Goal: Communication & Community: Answer question/provide support

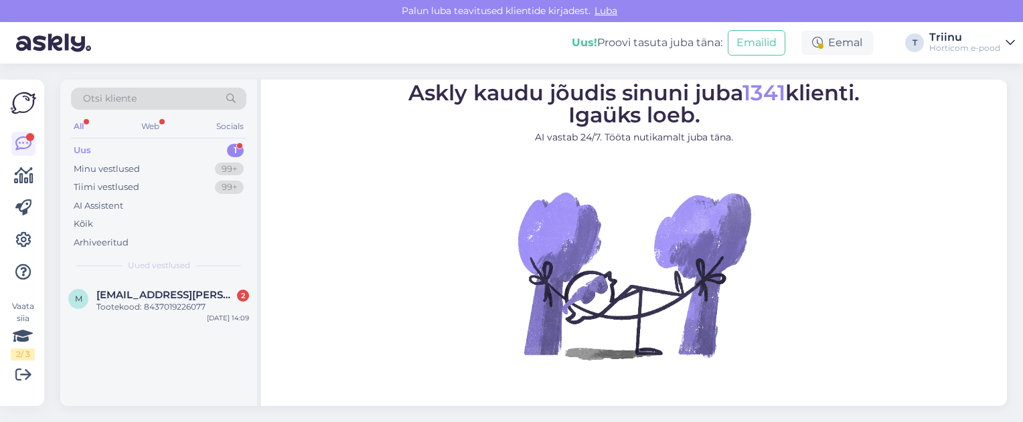
click at [88, 149] on div "Uus" at bounding box center [82, 150] width 17 height 13
click at [146, 299] on span "[EMAIL_ADDRESS][PERSON_NAME][DOMAIN_NAME]" at bounding box center [165, 295] width 139 height 12
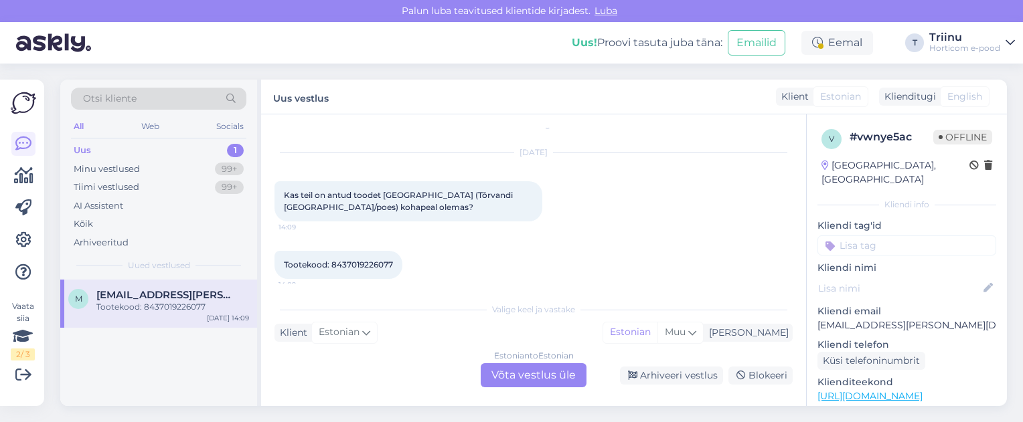
scroll to position [27, 0]
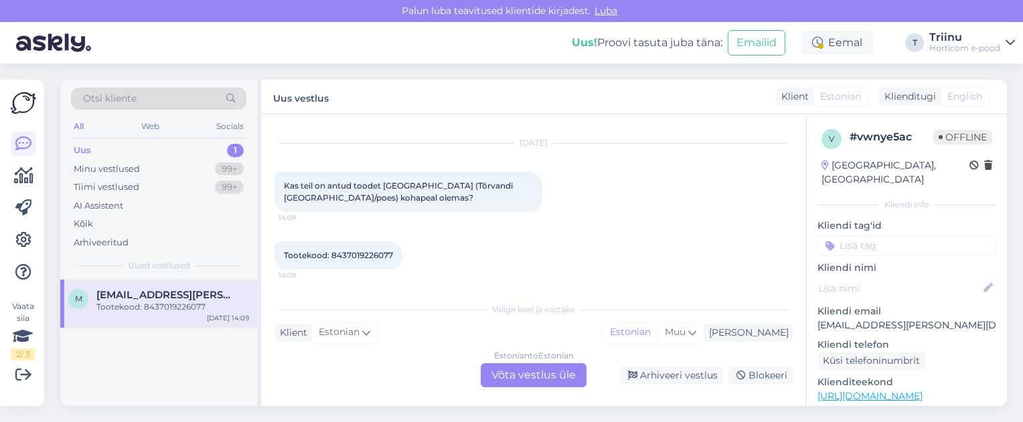
click at [508, 378] on div "Estonian to Estonian Võta vestlus üle" at bounding box center [534, 376] width 106 height 24
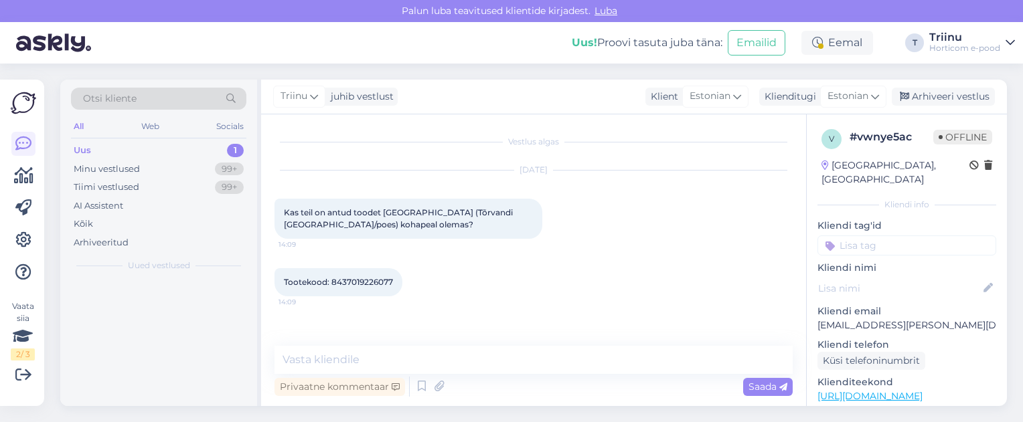
scroll to position [0, 0]
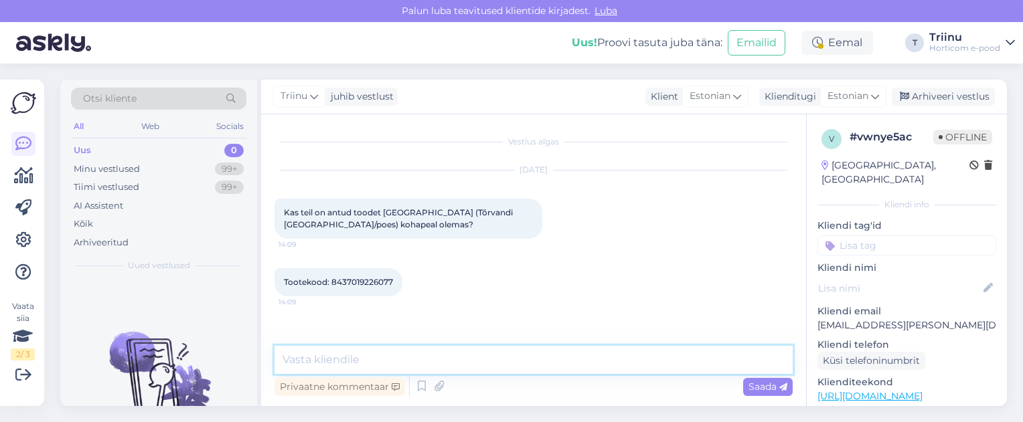
click at [303, 361] on textarea at bounding box center [534, 360] width 518 height 28
click at [525, 361] on textarea "Tere. Antud toode on Tartu hulgilaos olemas" at bounding box center [534, 360] width 518 height 28
type textarea "Tere. Antud toode on Tartu hulgilaos olemas."
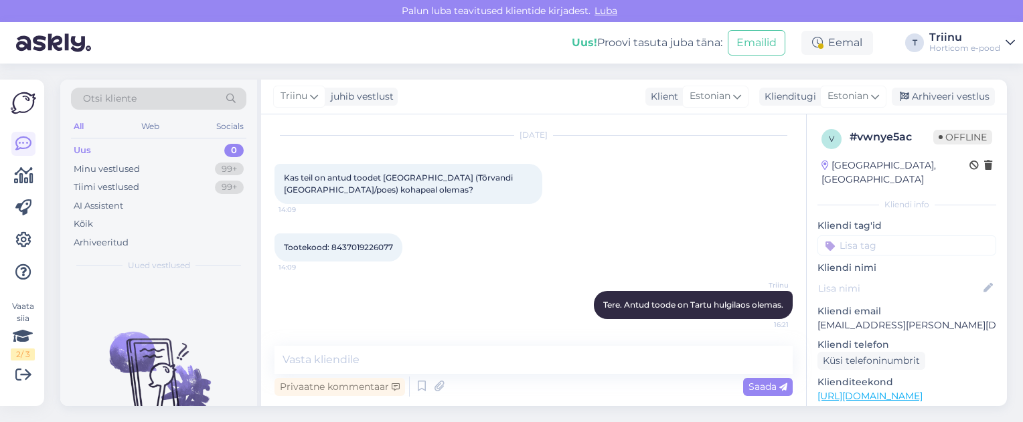
click at [532, 238] on div "Tootekood: 8437019226077 14:09" at bounding box center [534, 248] width 518 height 58
click at [445, 278] on div "Triinu Tere. Antud toode on Tartu hulgilaos olemas. 16:21" at bounding box center [534, 306] width 518 height 58
click at [455, 265] on div "Tootekood: 8437019226077 14:09" at bounding box center [534, 248] width 518 height 58
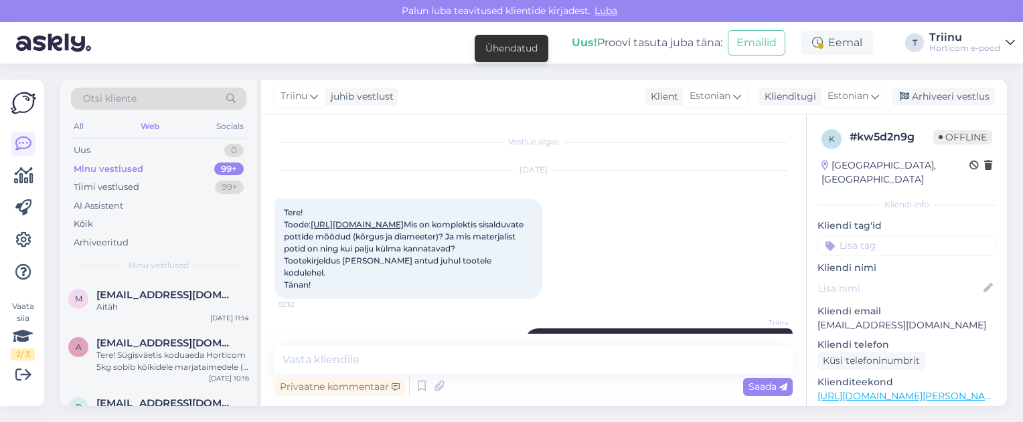
scroll to position [826, 0]
